Goal: Task Accomplishment & Management: Manage account settings

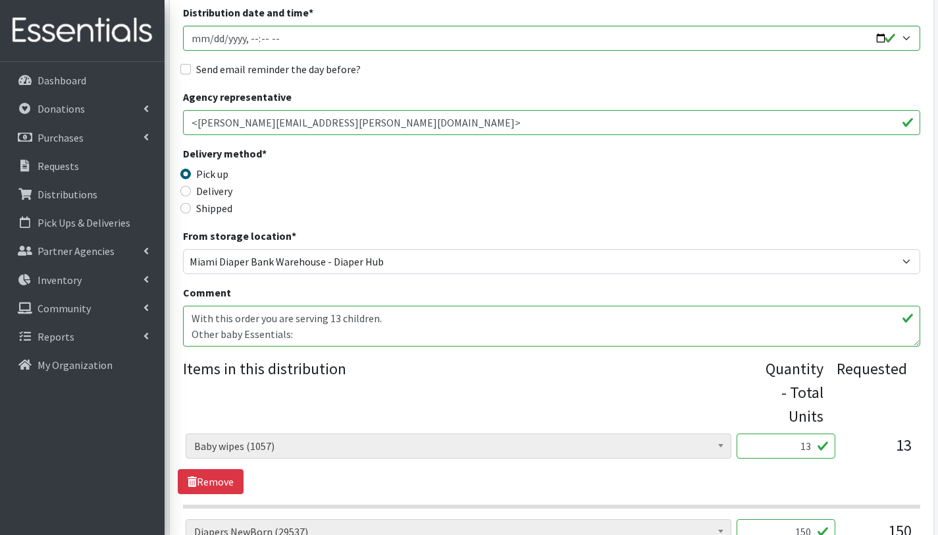
scroll to position [190, 0]
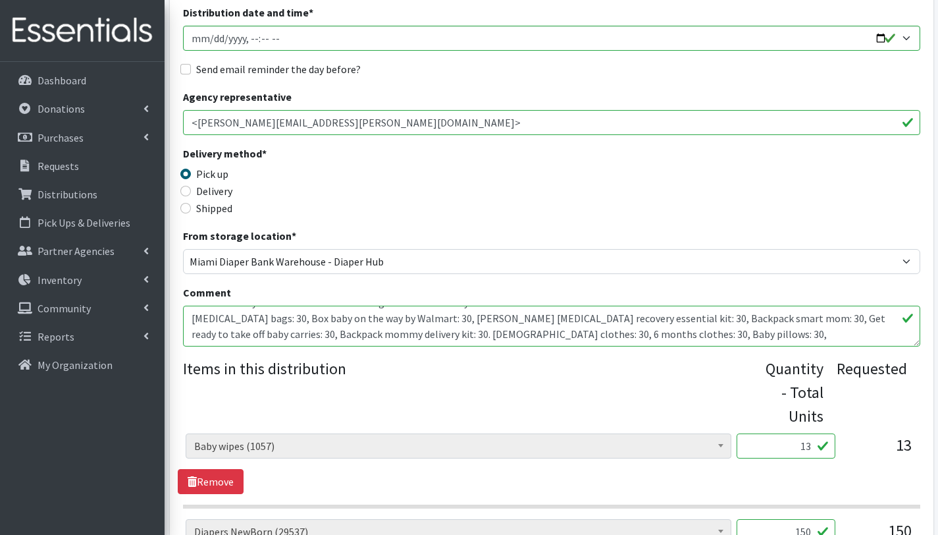
click at [362, 204] on div "Shipped" at bounding box center [275, 208] width 184 height 16
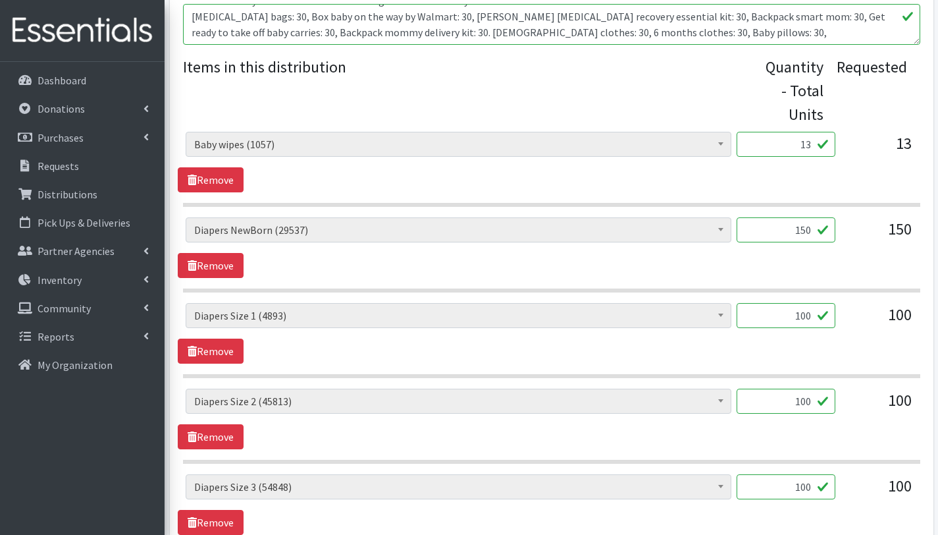
scroll to position [432, 0]
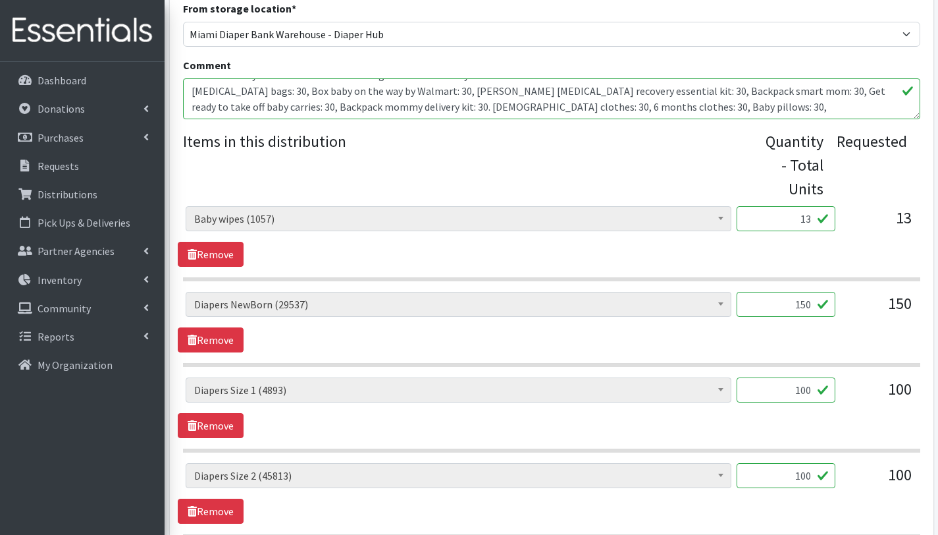
click at [250, 94] on textarea "Other baby Essentials: Postpartum bags: 30, U balance Kotex menstrual packs: 30…" at bounding box center [551, 98] width 737 height 41
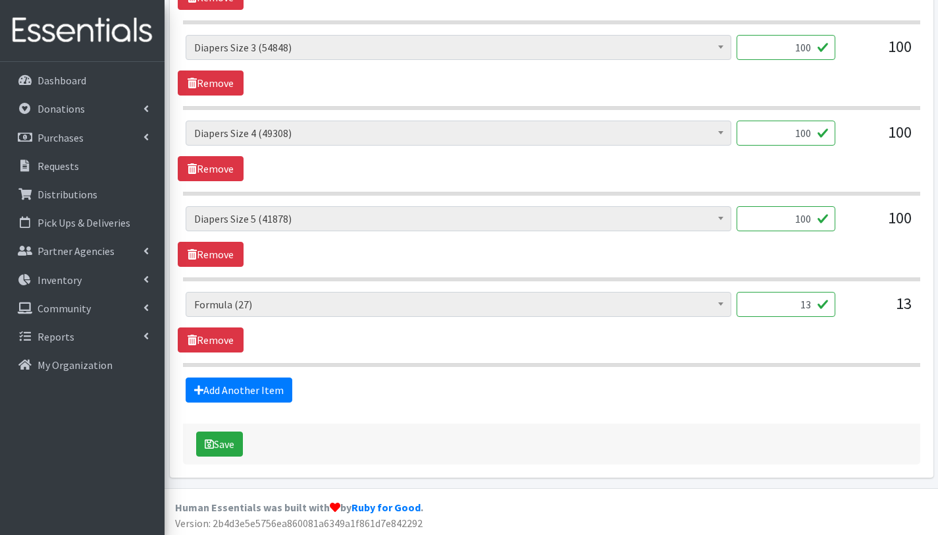
scroll to position [948, 0]
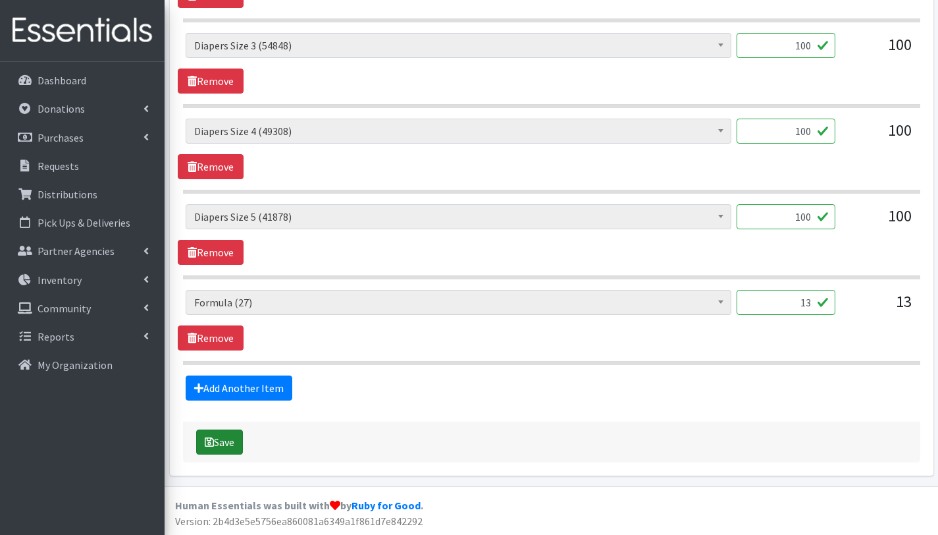
click at [235, 446] on button "Save" at bounding box center [219, 441] width 47 height 25
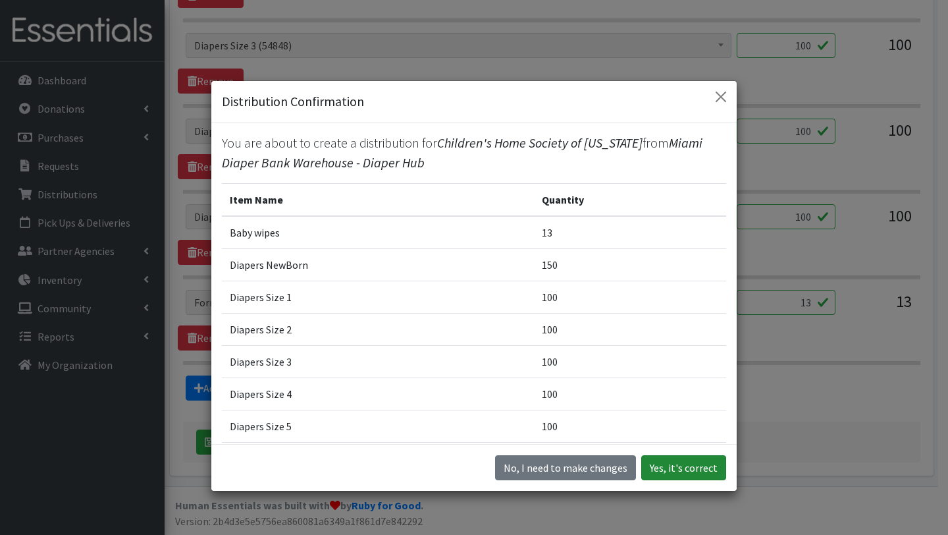
click at [676, 475] on button "Yes, it's correct" at bounding box center [683, 467] width 85 height 25
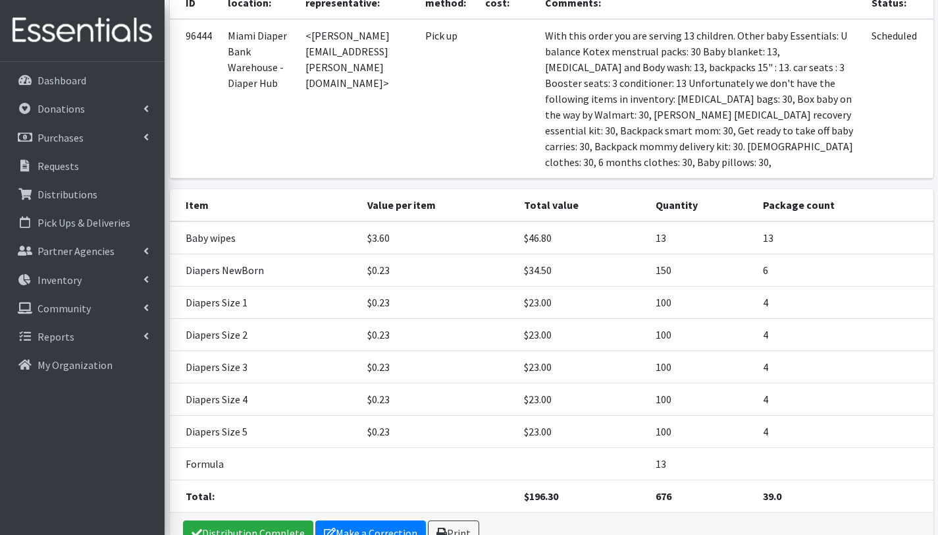
scroll to position [302, 0]
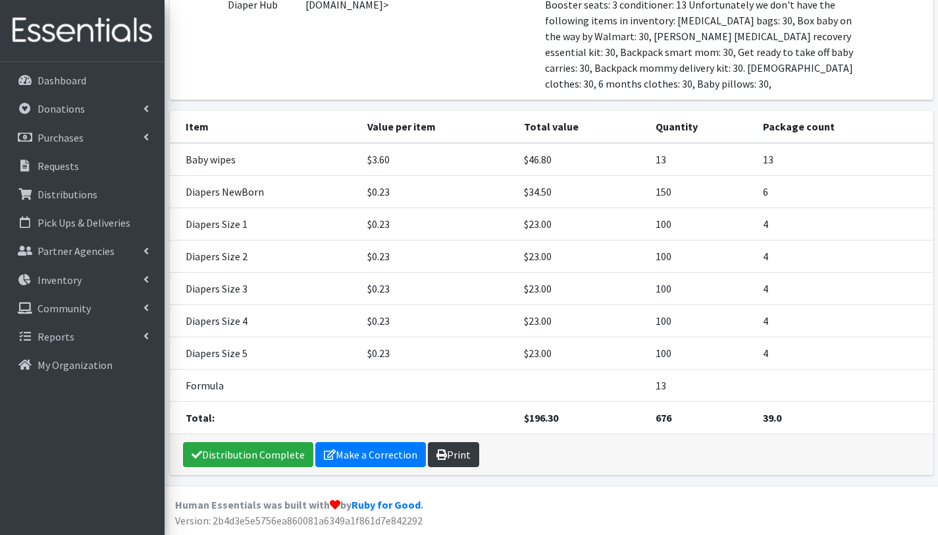
click at [452, 454] on link "Print" at bounding box center [453, 454] width 51 height 25
click at [67, 167] on p "Requests" at bounding box center [58, 165] width 41 height 13
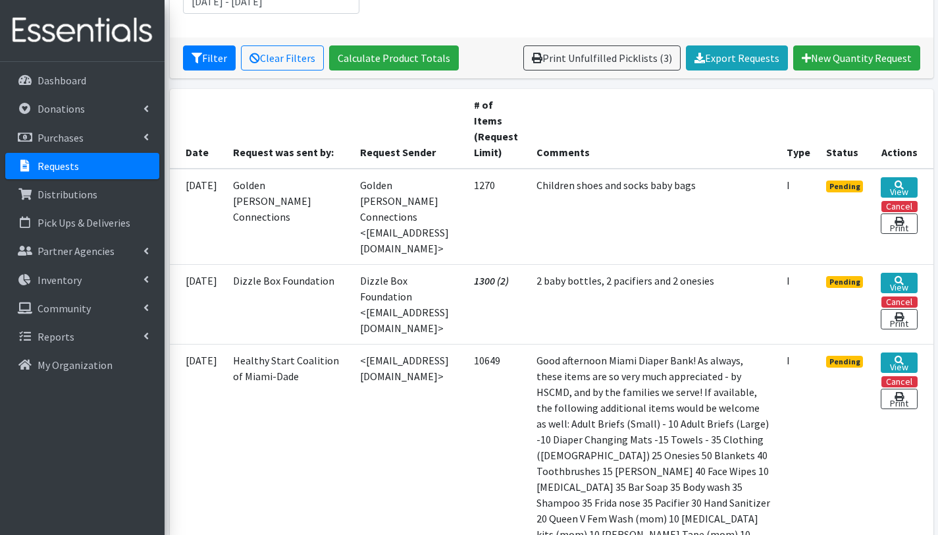
scroll to position [120, 0]
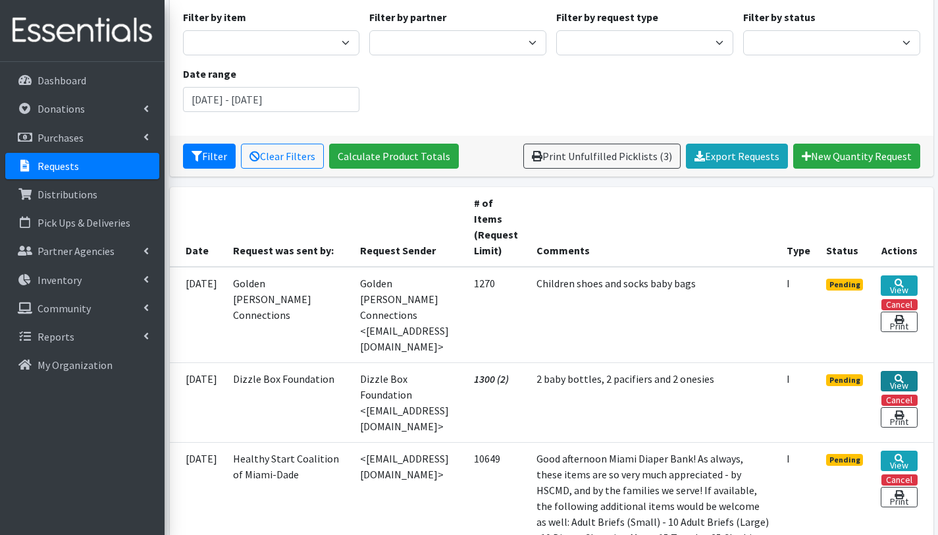
click at [895, 371] on link "View" at bounding box center [899, 381] width 36 height 20
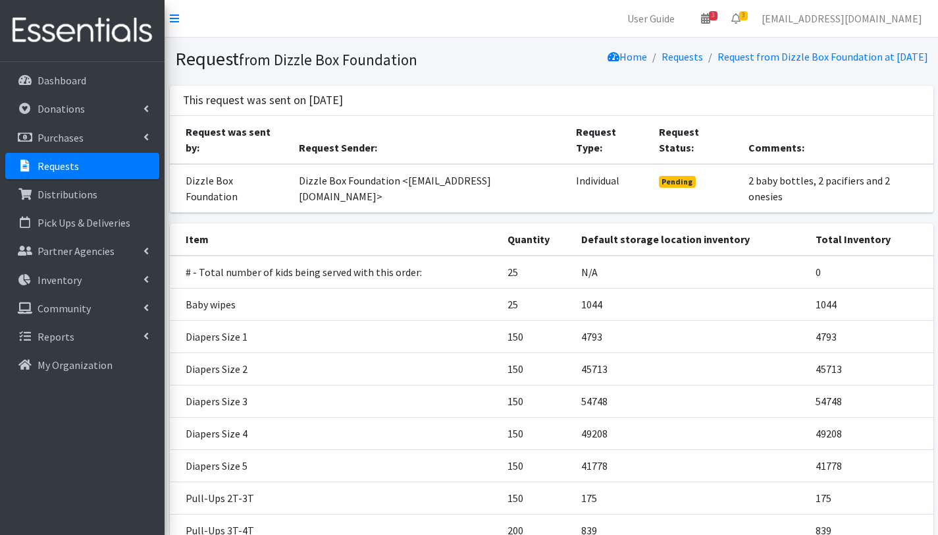
click at [80, 163] on link "Requests" at bounding box center [82, 166] width 154 height 26
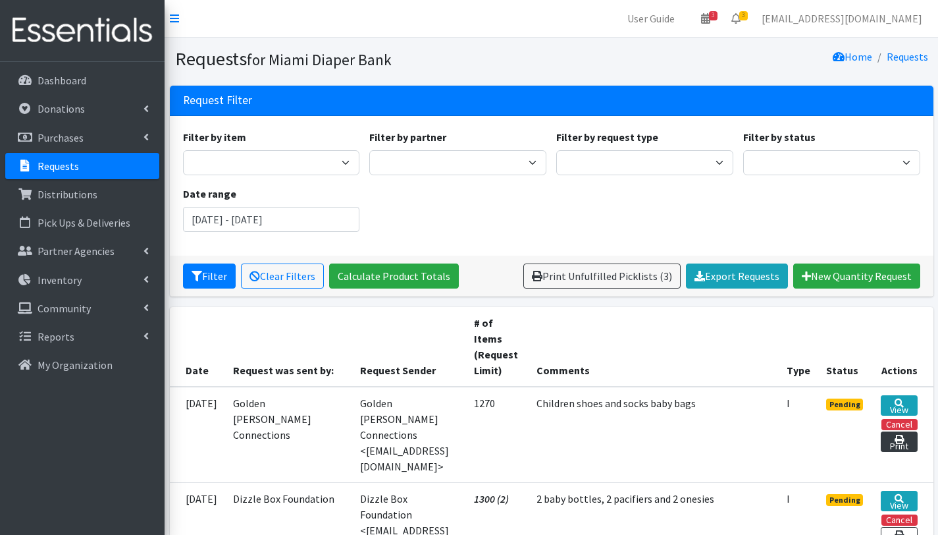
click at [901, 442] on link "Print" at bounding box center [899, 441] width 36 height 20
click at [911, 425] on button "Cancel" at bounding box center [900, 424] width 36 height 11
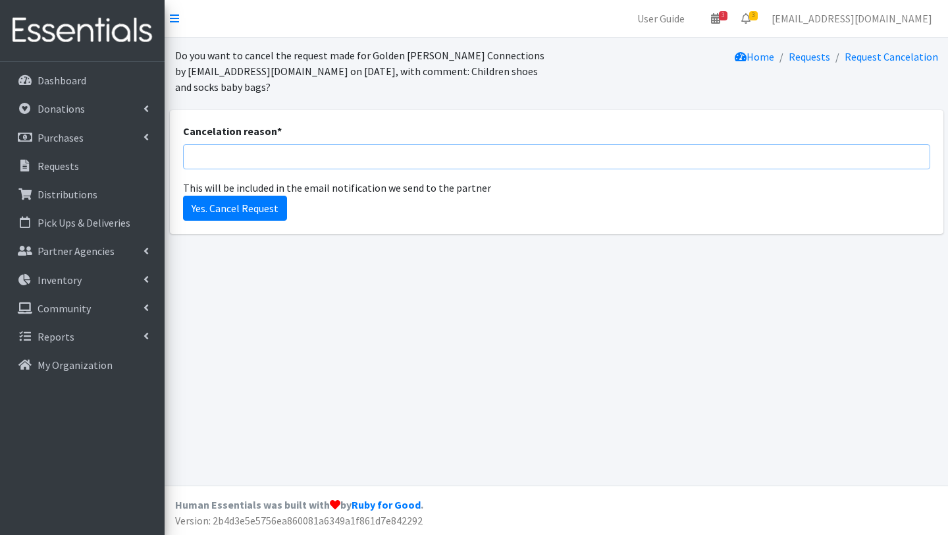
click at [275, 155] on input "Cancelation reason *" at bounding box center [556, 156] width 747 height 25
type input "Due to our new "Tier System" your organization can not longer request diapers. …"
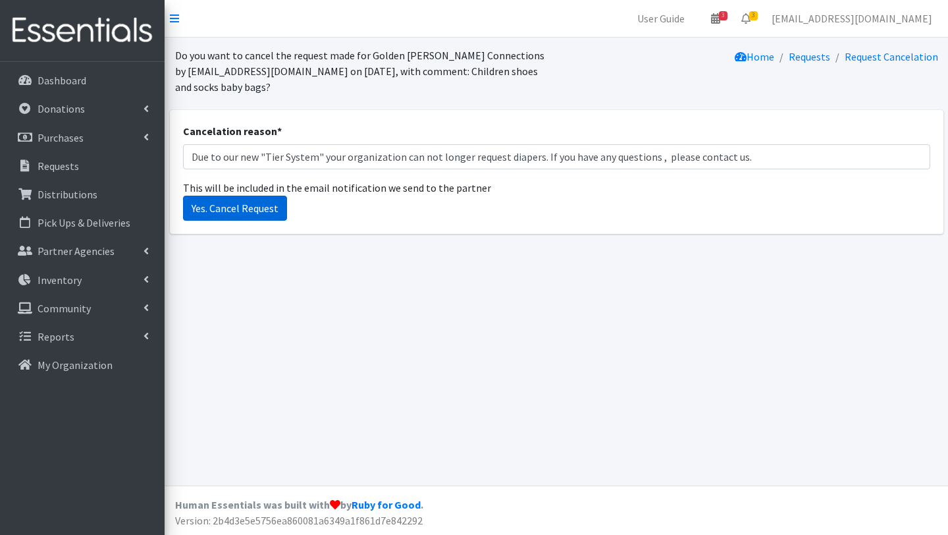
click at [236, 206] on input "Yes. Cancel Request" at bounding box center [235, 208] width 104 height 25
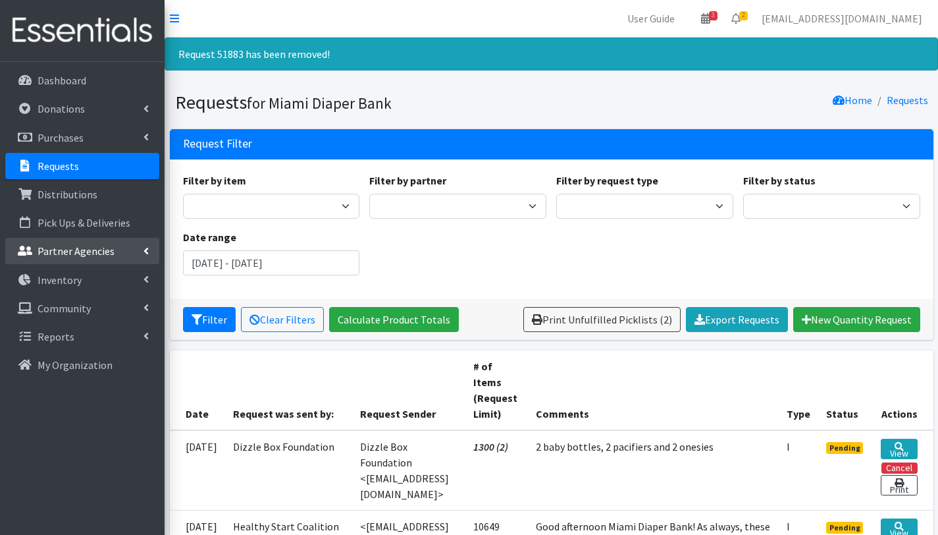
click at [78, 259] on link "Partner Agencies" at bounding box center [82, 251] width 154 height 26
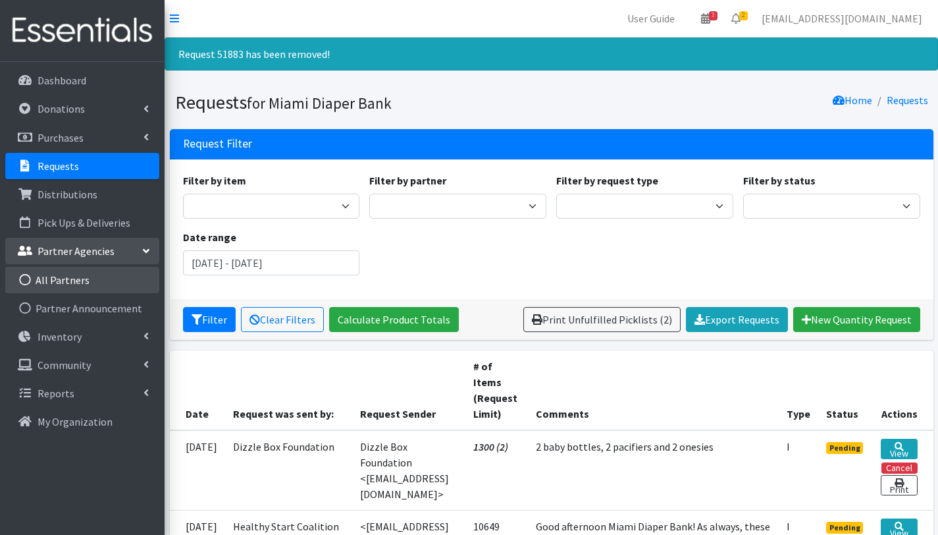
click at [74, 281] on link "All Partners" at bounding box center [82, 280] width 154 height 26
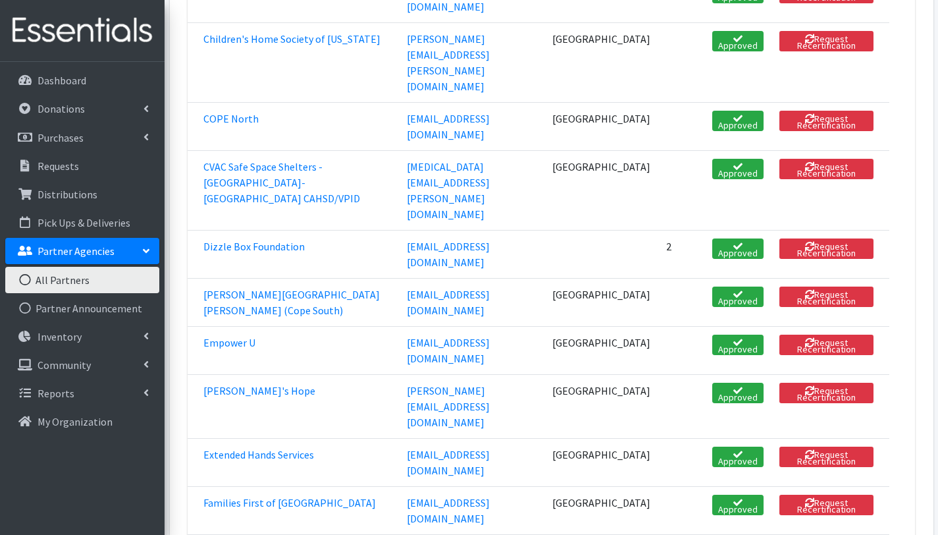
scroll to position [747, 0]
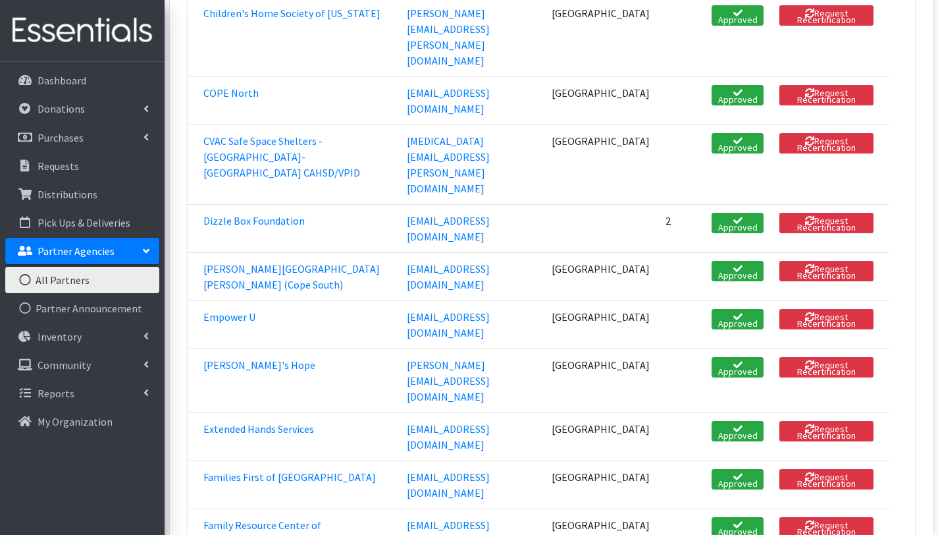
scroll to position [781, 0]
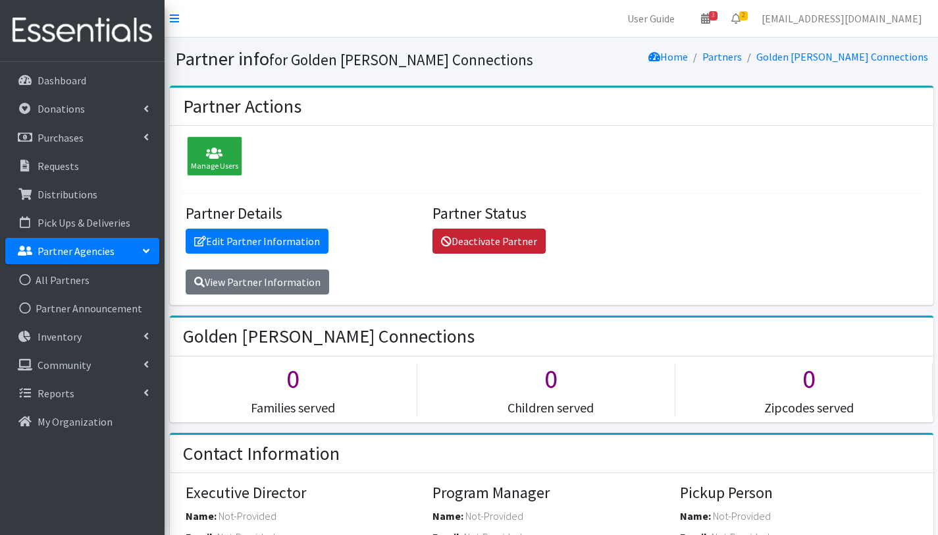
click at [507, 236] on link "Deactivate Partner" at bounding box center [489, 240] width 113 height 25
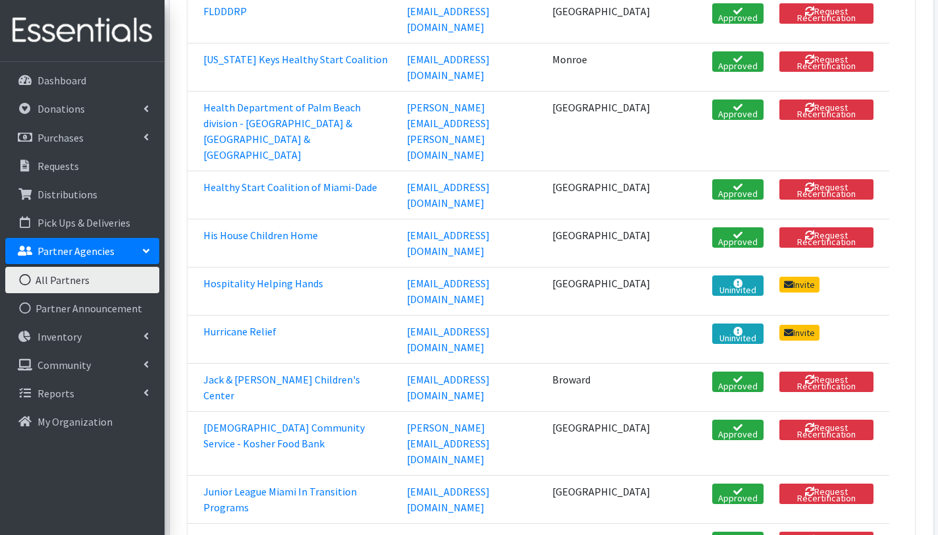
scroll to position [1387, 0]
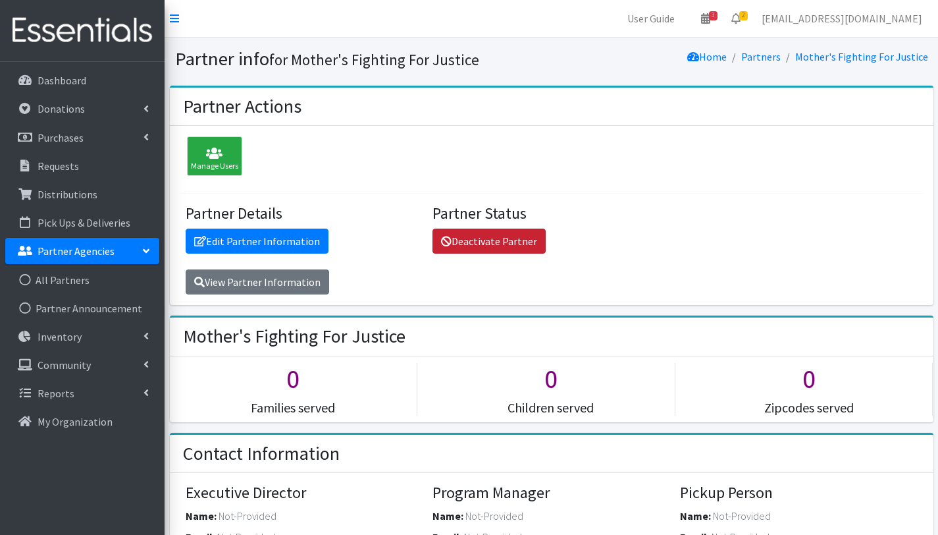
click at [482, 238] on link "Deactivate Partner" at bounding box center [489, 240] width 113 height 25
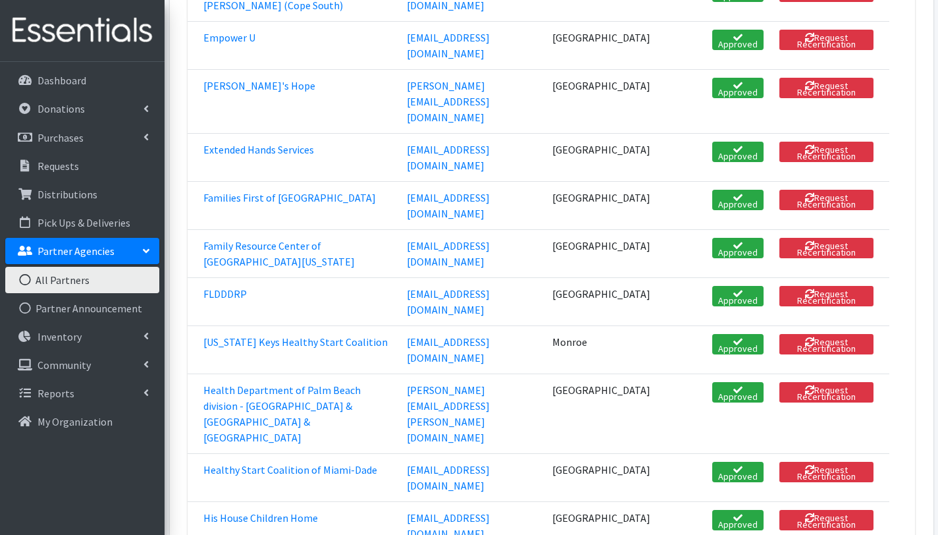
scroll to position [1095, 0]
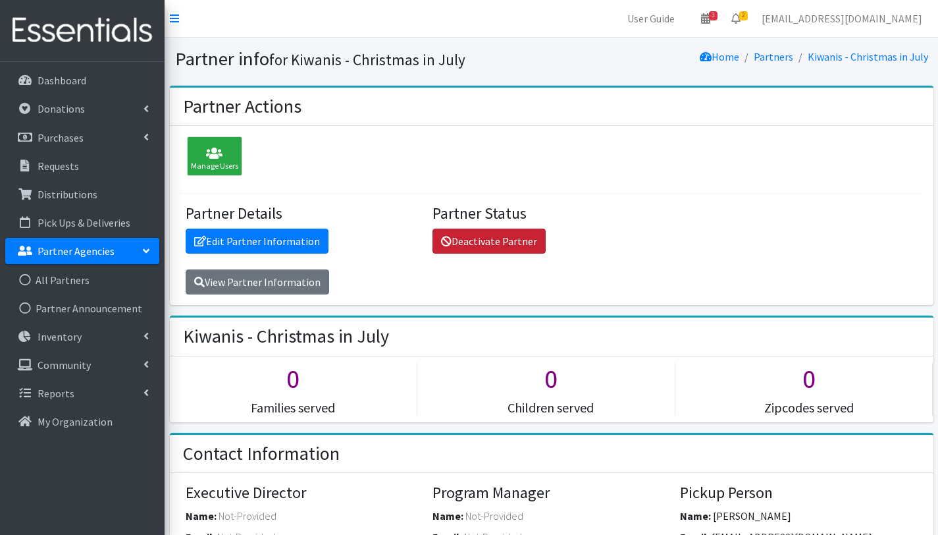
click at [496, 246] on link "Deactivate Partner" at bounding box center [489, 240] width 113 height 25
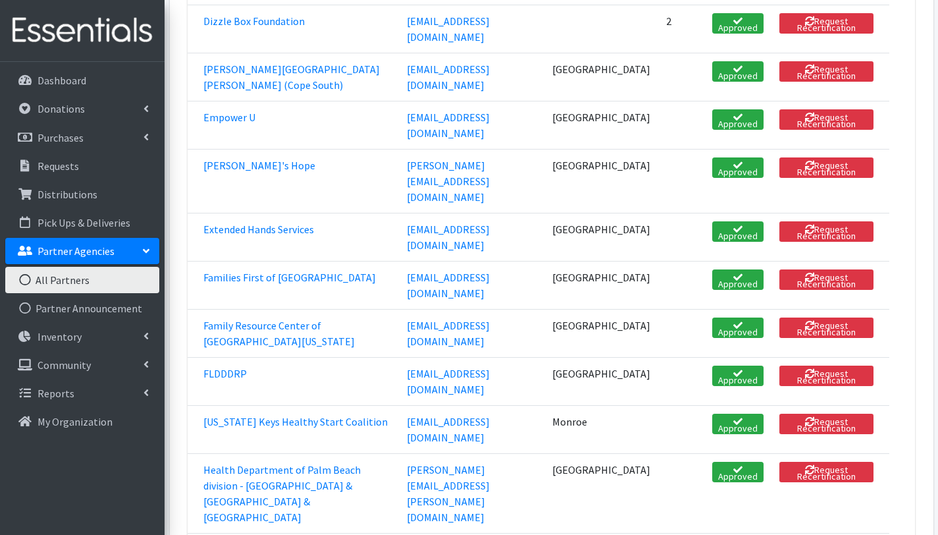
scroll to position [1013, 0]
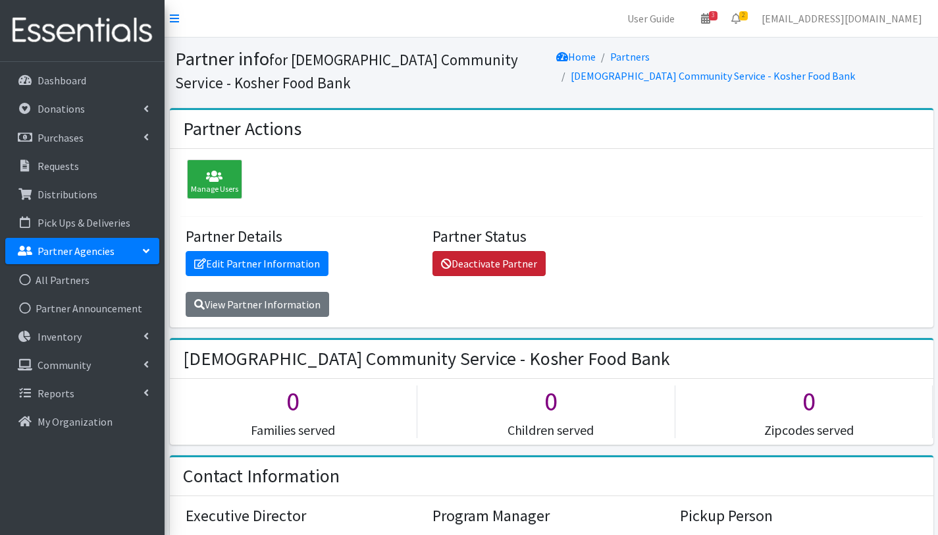
click at [491, 268] on link "Deactivate Partner" at bounding box center [489, 263] width 113 height 25
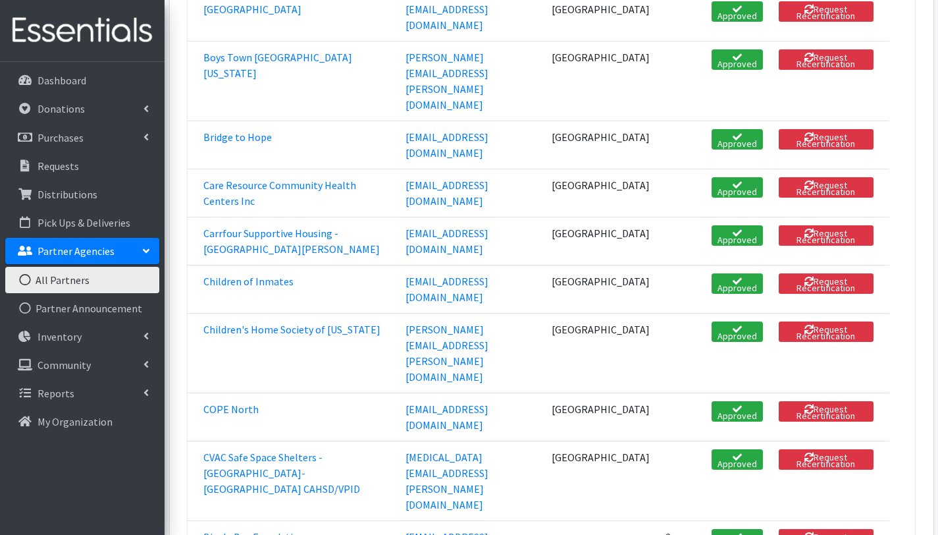
scroll to position [499, 0]
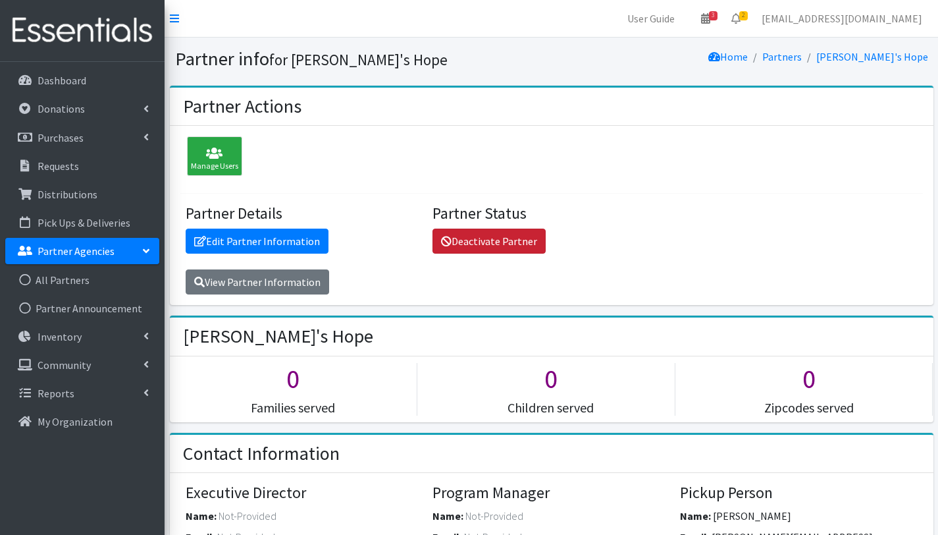
click at [470, 244] on link "Deactivate Partner" at bounding box center [489, 240] width 113 height 25
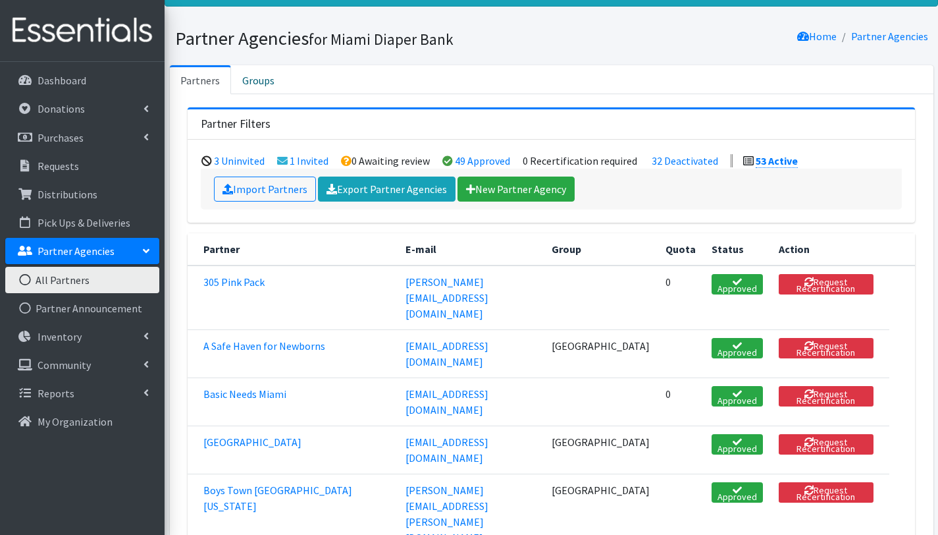
scroll to position [68, 0]
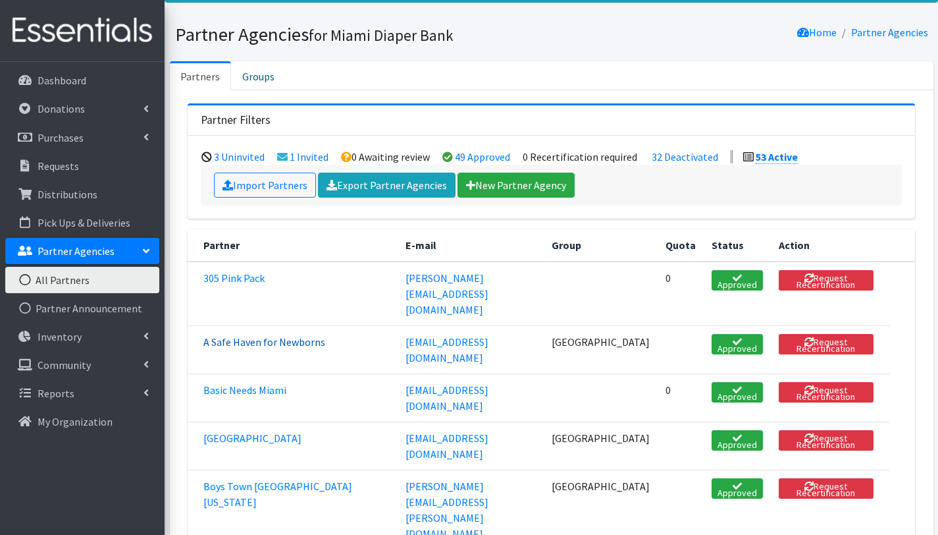
click at [291, 335] on link "A Safe Haven for Newborns" at bounding box center [264, 341] width 122 height 13
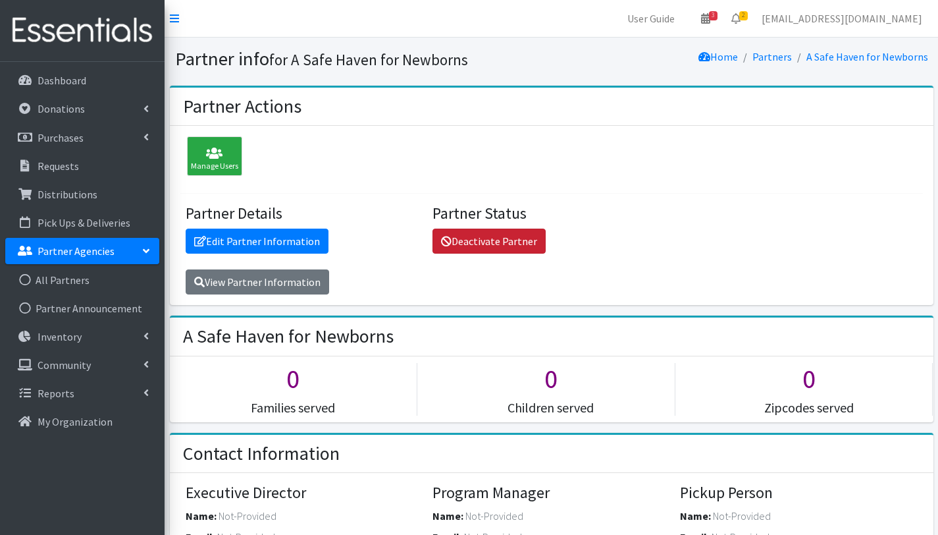
click at [477, 240] on link "Deactivate Partner" at bounding box center [489, 240] width 113 height 25
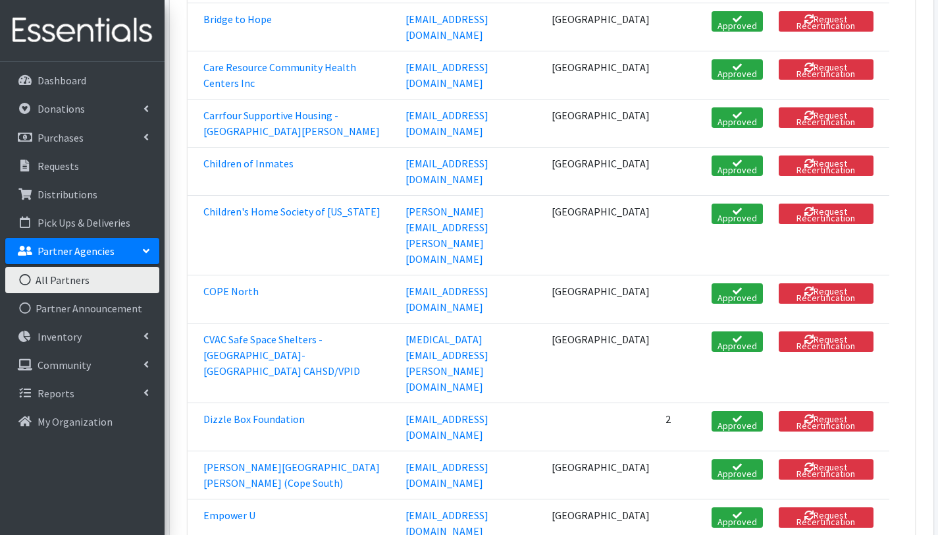
scroll to position [574, 0]
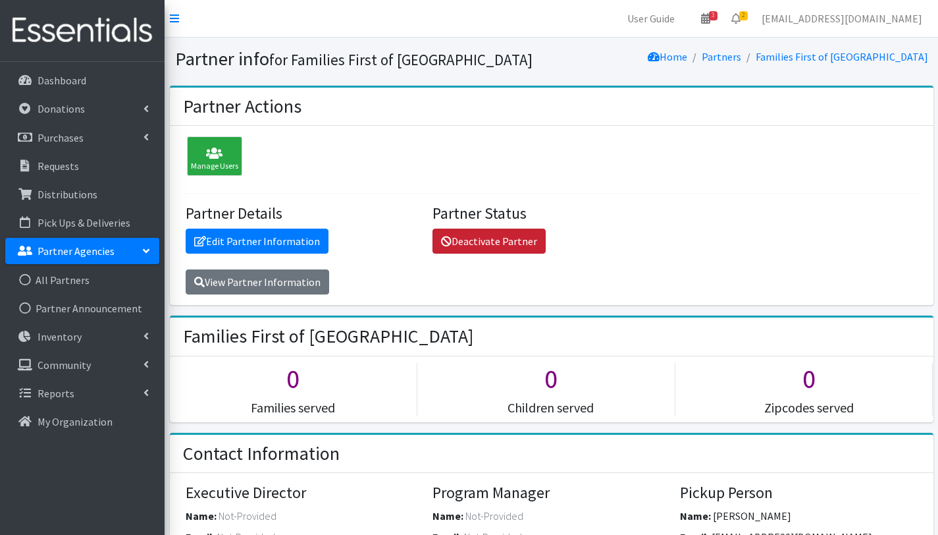
click at [493, 246] on link "Deactivate Partner" at bounding box center [489, 240] width 113 height 25
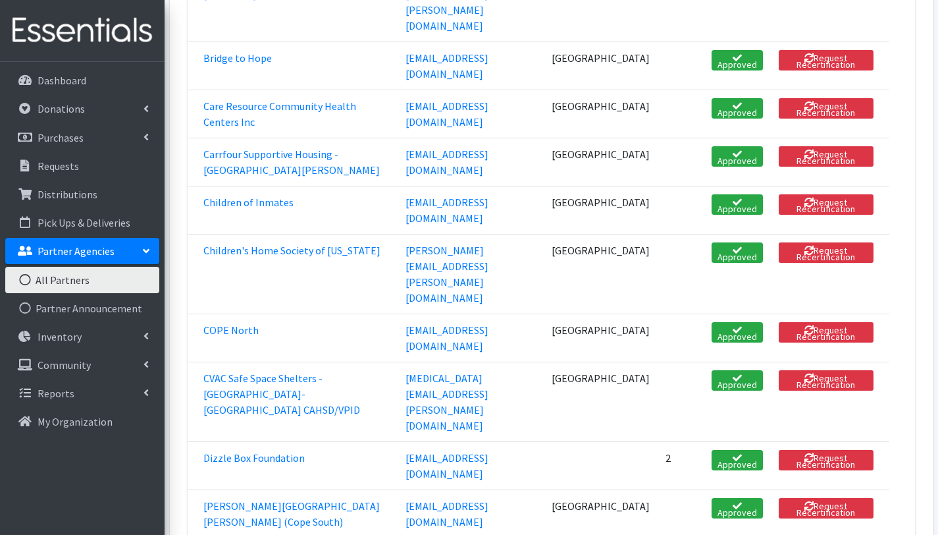
scroll to position [564, 0]
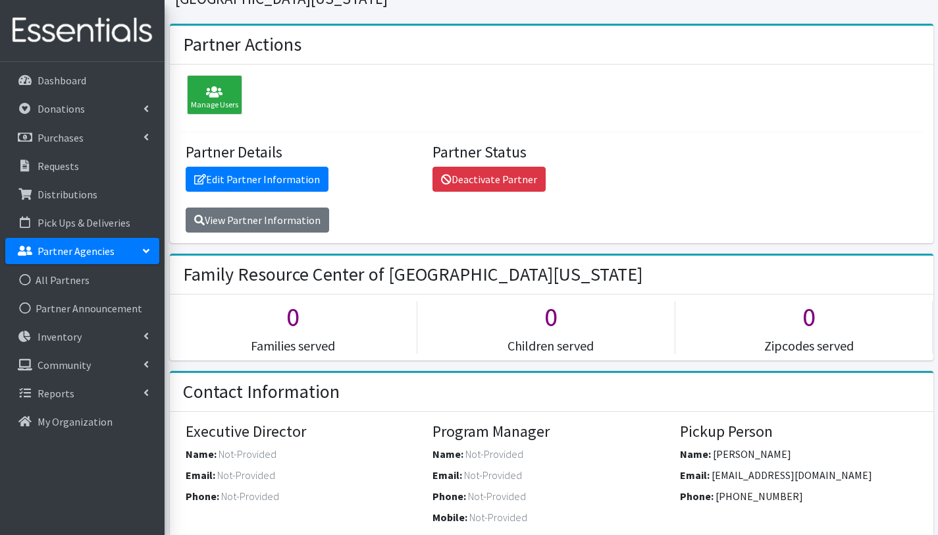
scroll to position [51, 0]
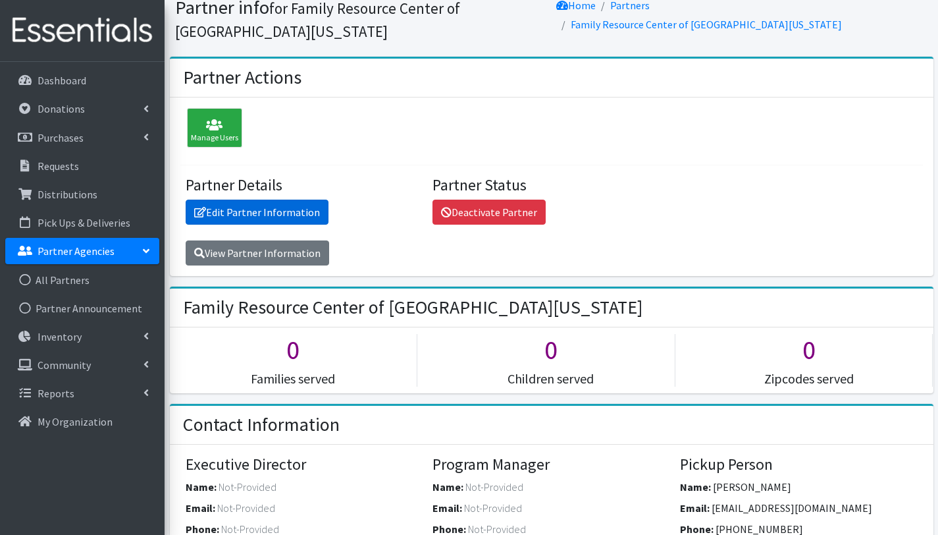
click at [300, 200] on link "Edit Partner Information" at bounding box center [257, 212] width 143 height 25
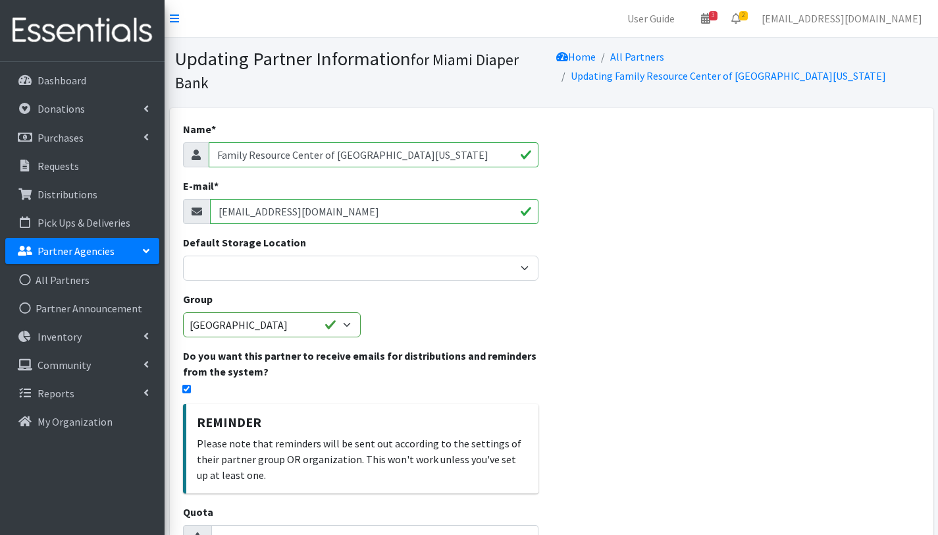
drag, startPoint x: 318, startPoint y: 216, endPoint x: 219, endPoint y: 213, distance: 98.8
click at [219, 213] on input "[EMAIL_ADDRESS][DOMAIN_NAME]" at bounding box center [374, 211] width 329 height 25
paste input "[PERSON_NAME]"
type input "[EMAIL_ADDRESS][DOMAIN_NAME]"
click at [415, 315] on div "Name * Family Resource Center of [GEOGRAPHIC_DATA][US_STATE] E-mail * [EMAIL_AD…" at bounding box center [361, 451] width 382 height 686
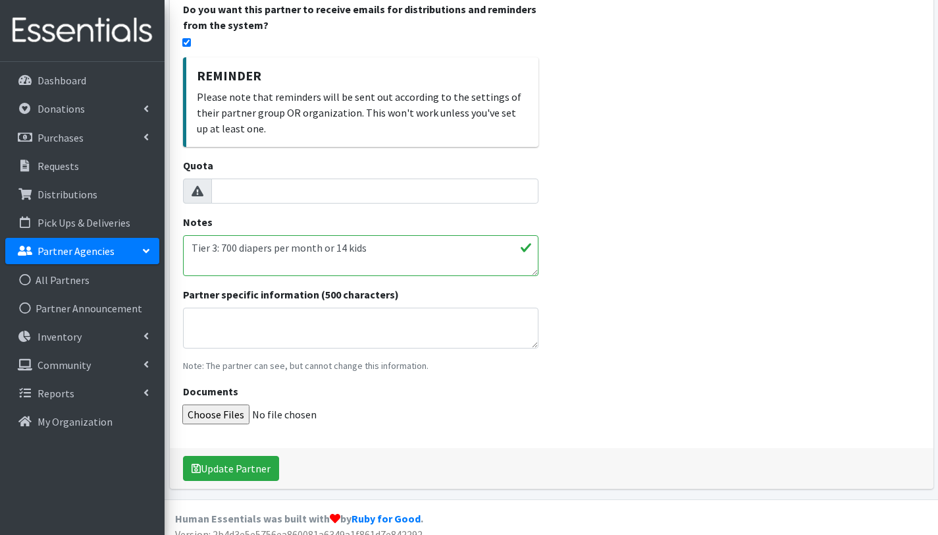
scroll to position [360, 0]
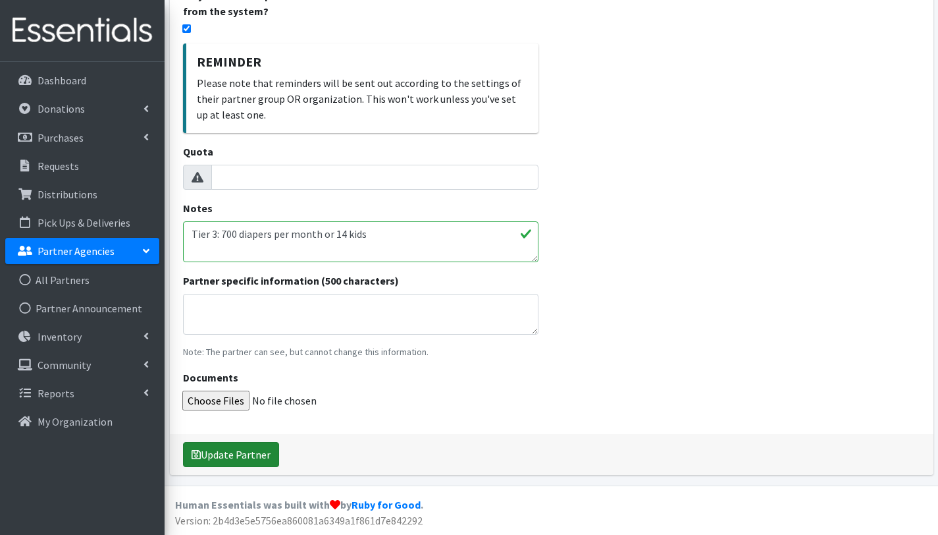
click at [250, 457] on button "Update Partner" at bounding box center [231, 454] width 96 height 25
click at [218, 453] on button "Update Partner" at bounding box center [231, 454] width 96 height 25
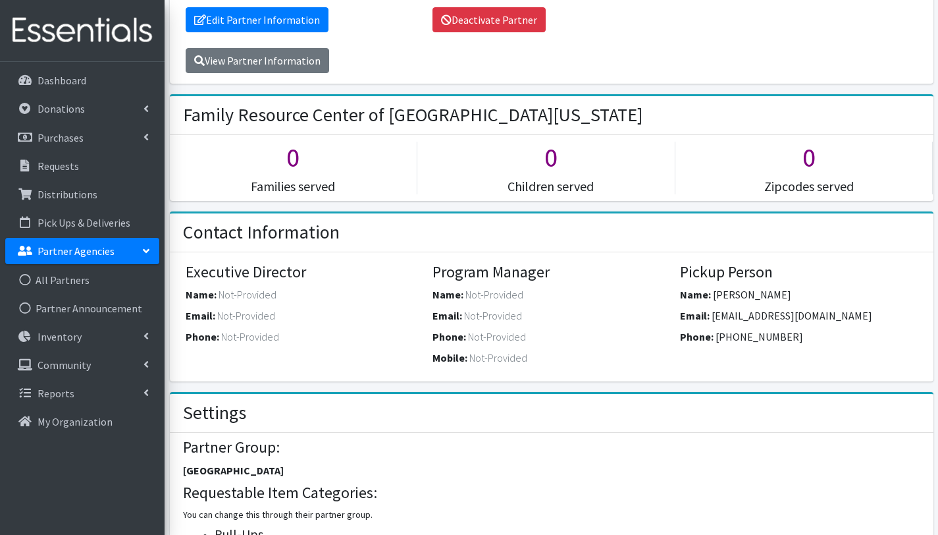
scroll to position [213, 0]
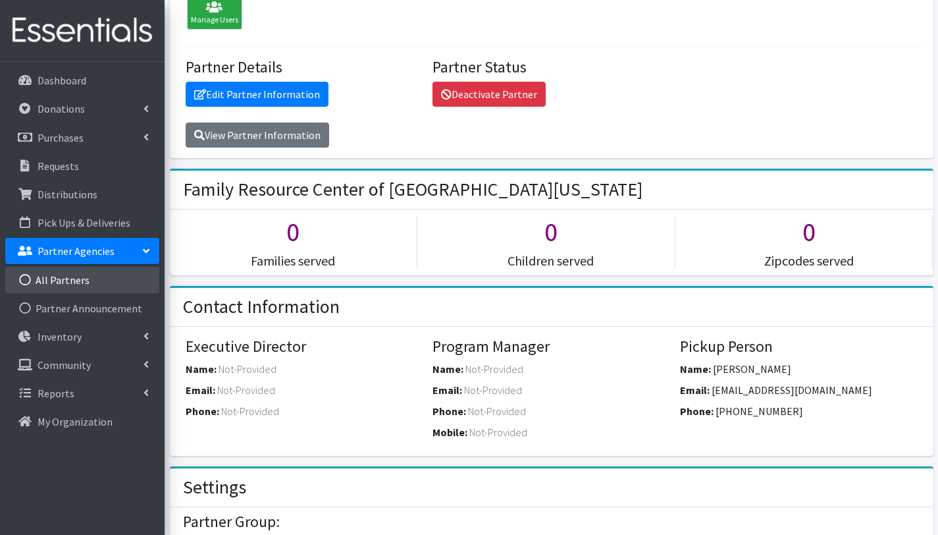
click at [80, 276] on link "All Partners" at bounding box center [82, 280] width 154 height 26
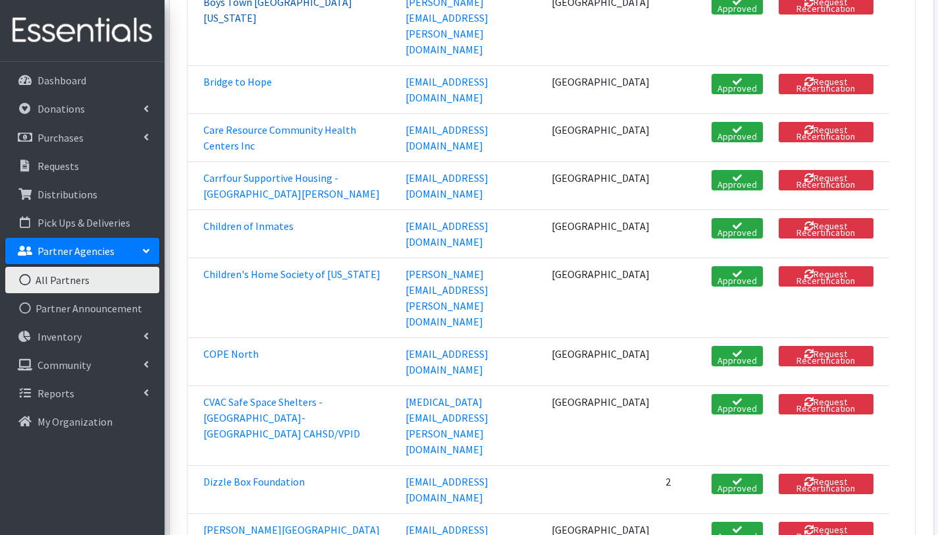
scroll to position [463, 0]
